Goal: Information Seeking & Learning: Understand process/instructions

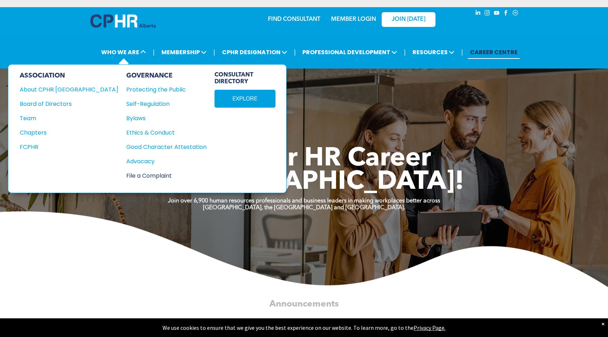
click at [126, 176] on div "File a Complaint" at bounding box center [162, 175] width 72 height 9
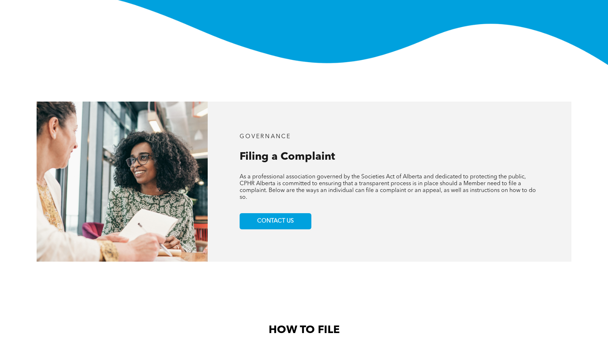
scroll to position [215, 0]
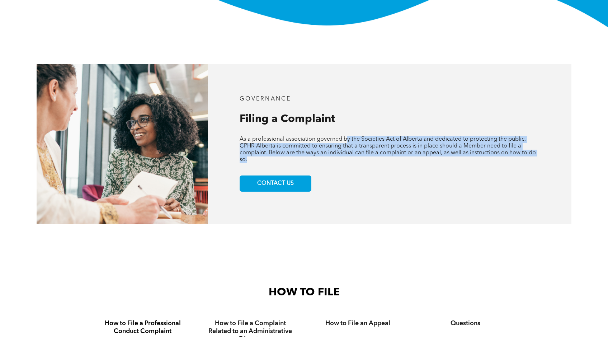
drag, startPoint x: 358, startPoint y: 144, endPoint x: 465, endPoint y: 162, distance: 108.3
click at [465, 162] on p "As a professional association governed by the Societies Act of Alberta and dedi…" at bounding box center [388, 149] width 299 height 27
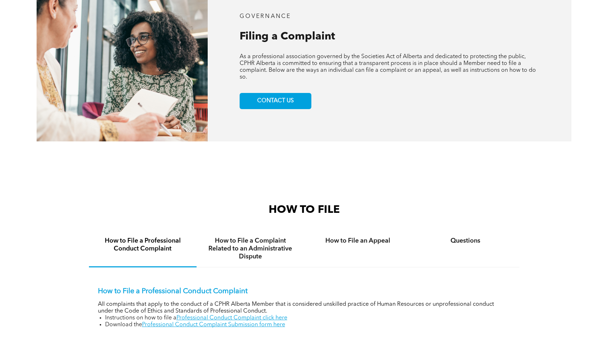
scroll to position [323, 0]
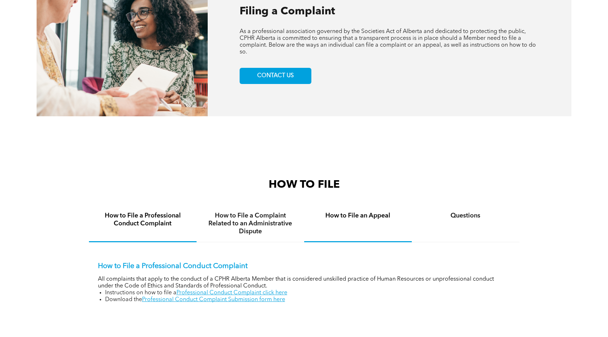
click at [371, 213] on h4 "How to File an Appeal" at bounding box center [357, 215] width 95 height 8
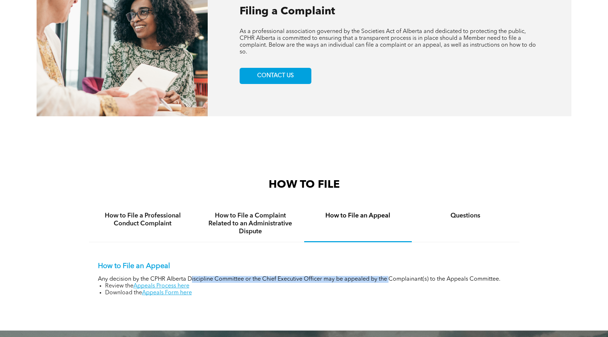
drag, startPoint x: 192, startPoint y: 281, endPoint x: 392, endPoint y: 281, distance: 199.3
click at [392, 281] on p "Any decision by the CPHR Alberta Discipline Committee or the Chief Executive Of…" at bounding box center [304, 279] width 412 height 7
click at [393, 281] on p "Any decision by the CPHR Alberta Discipline Committee or the Chief Executive Of…" at bounding box center [304, 279] width 412 height 7
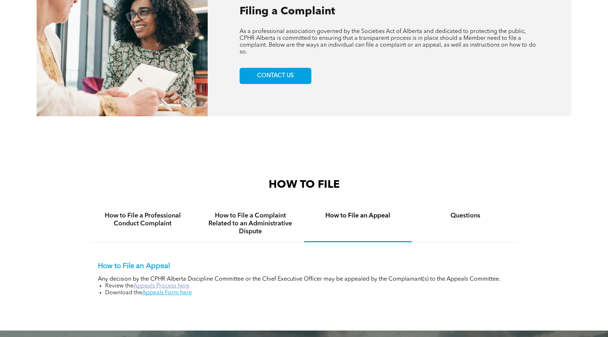
click at [162, 285] on link "Appeals Process here" at bounding box center [161, 286] width 56 height 6
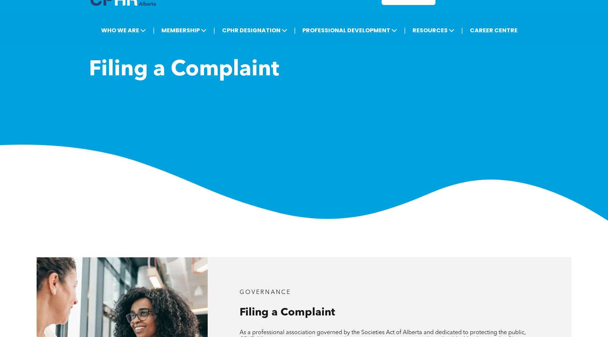
scroll to position [0, 0]
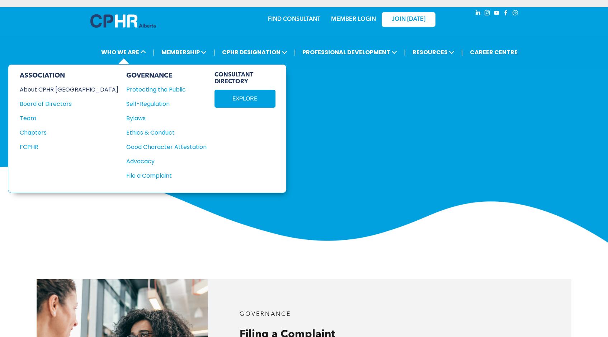
click at [61, 88] on div "About CPHR Alberta" at bounding box center [64, 89] width 89 height 9
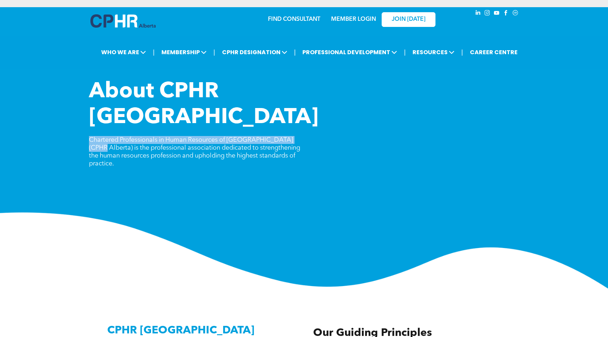
drag, startPoint x: 90, startPoint y: 113, endPoint x: 297, endPoint y: 113, distance: 207.2
click at [297, 137] on span "Chartered Professionals in Human Resources of Alberta (CPHR Alberta) is the pro…" at bounding box center [194, 152] width 211 height 30
copy span "Chartered Professionals in Human Resources of [GEOGRAPHIC_DATA] (CPHR [GEOGRAPH…"
